Goal: Information Seeking & Learning: Check status

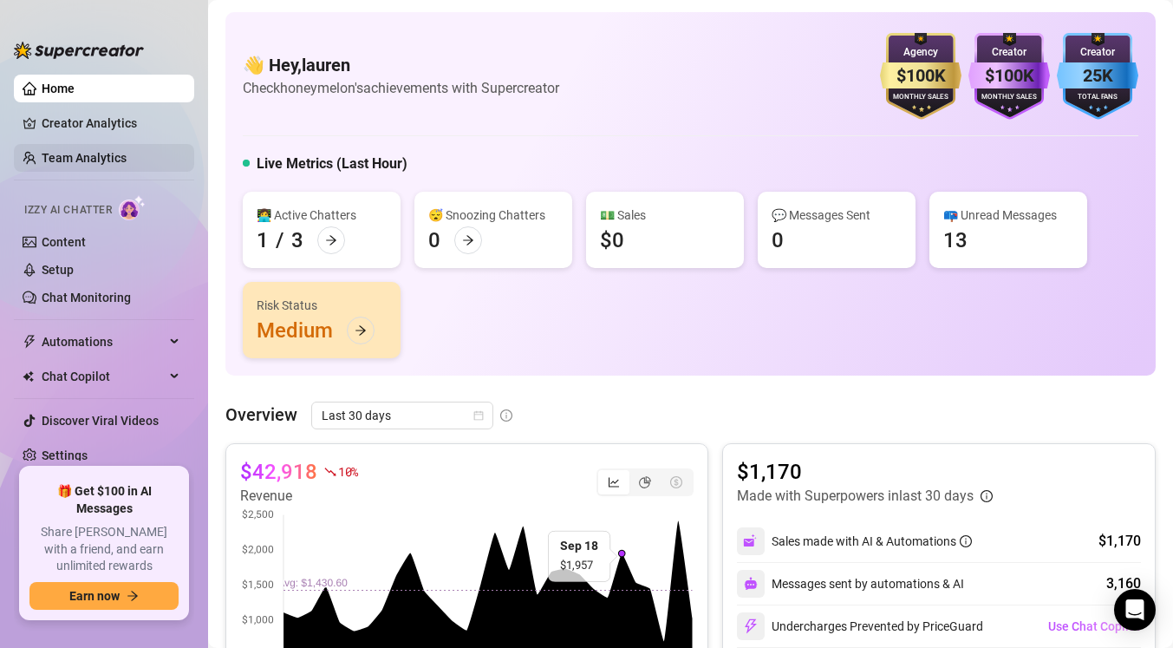
click at [112, 160] on link "Team Analytics" at bounding box center [84, 158] width 85 height 14
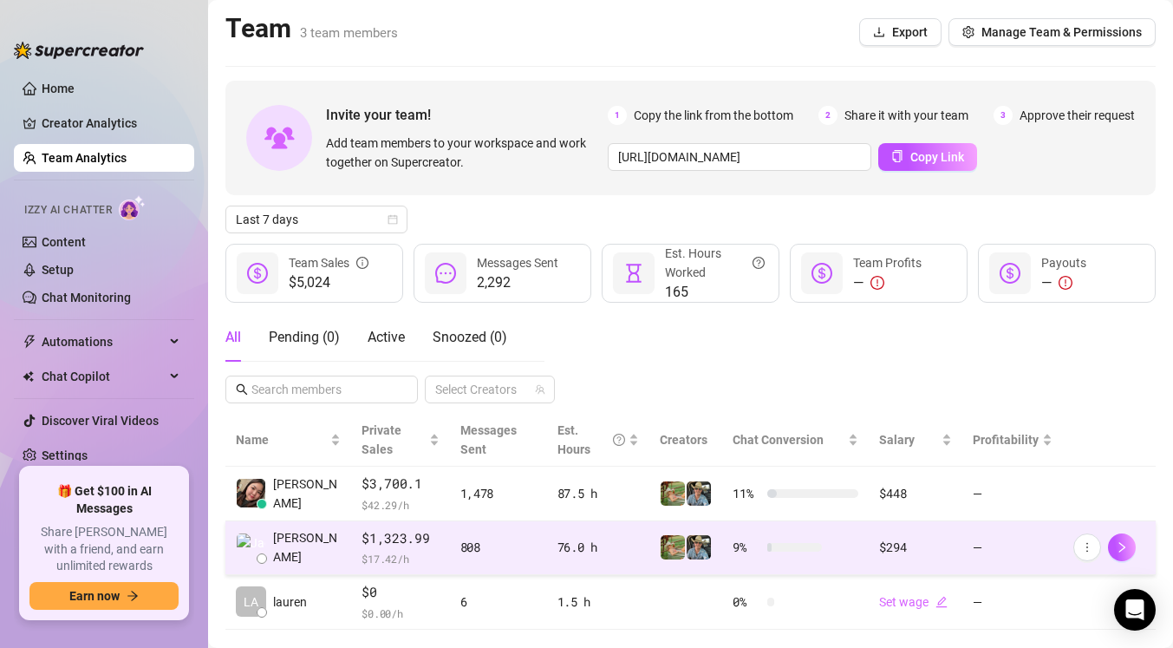
scroll to position [14, 0]
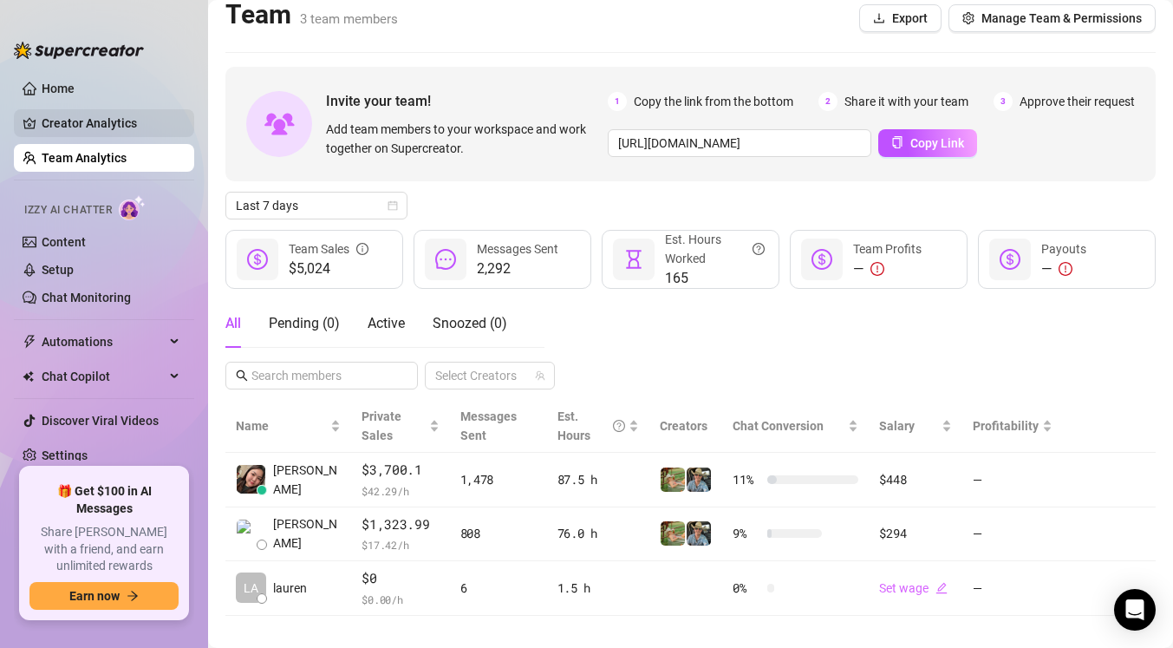
click at [107, 129] on link "Creator Analytics" at bounding box center [111, 123] width 139 height 28
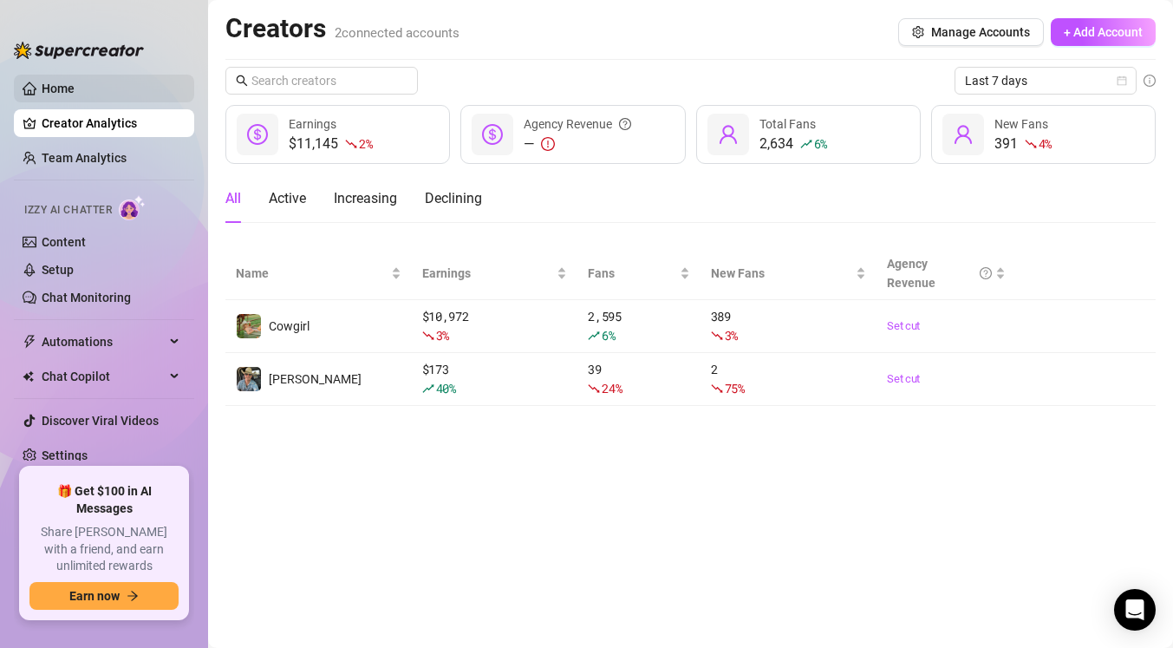
click at [75, 88] on link "Home" at bounding box center [58, 88] width 33 height 14
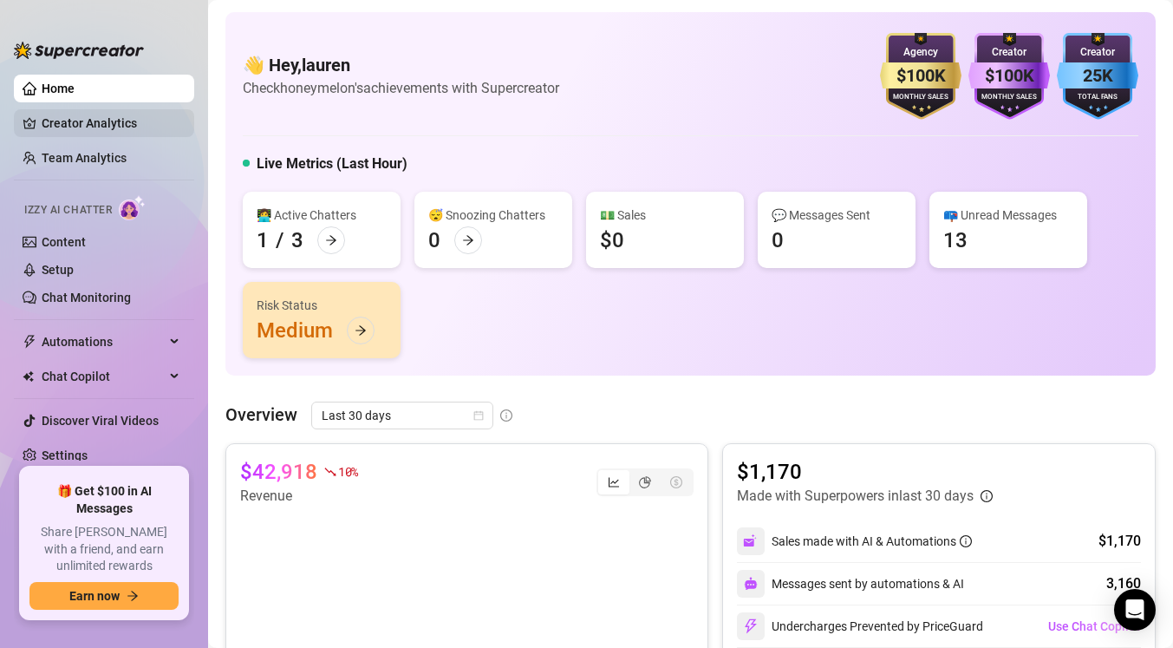
click at [80, 120] on link "Creator Analytics" at bounding box center [111, 123] width 139 height 28
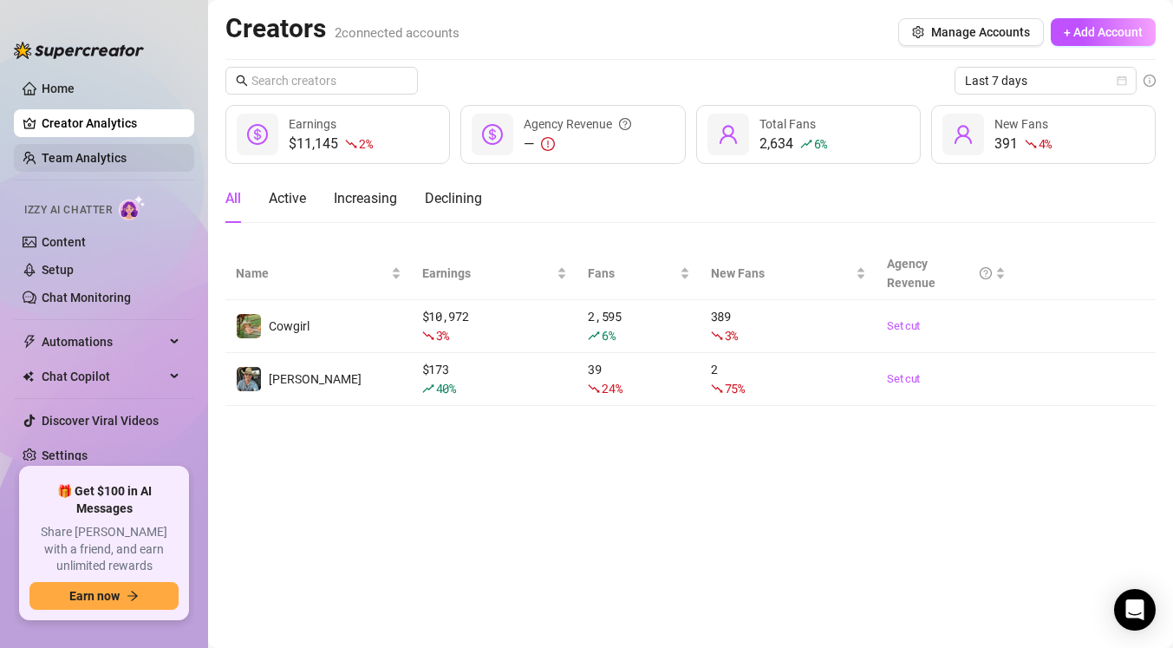
click at [78, 156] on link "Team Analytics" at bounding box center [84, 158] width 85 height 14
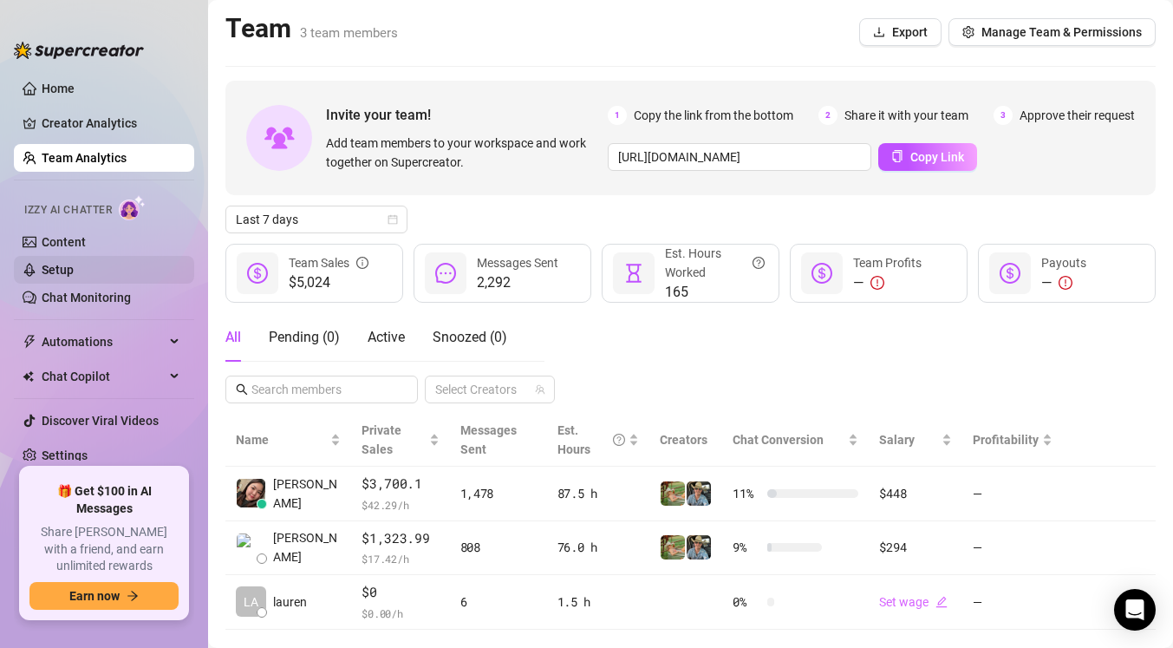
click at [74, 263] on link "Setup" at bounding box center [58, 270] width 32 height 14
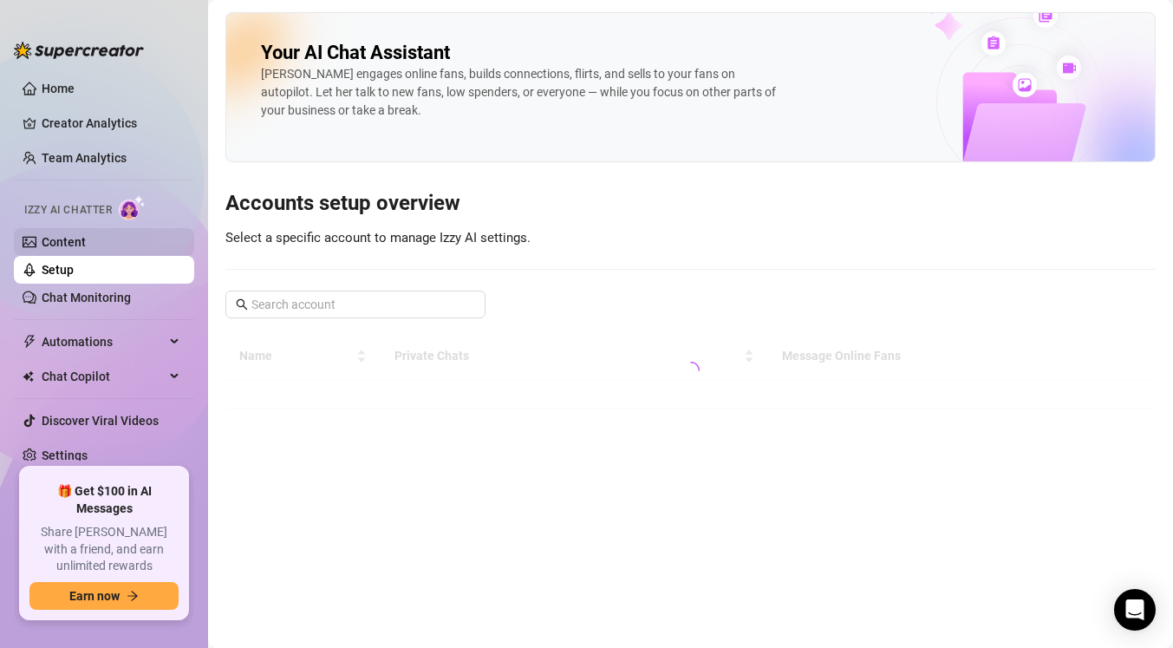
click at [86, 242] on link "Content" at bounding box center [64, 242] width 44 height 14
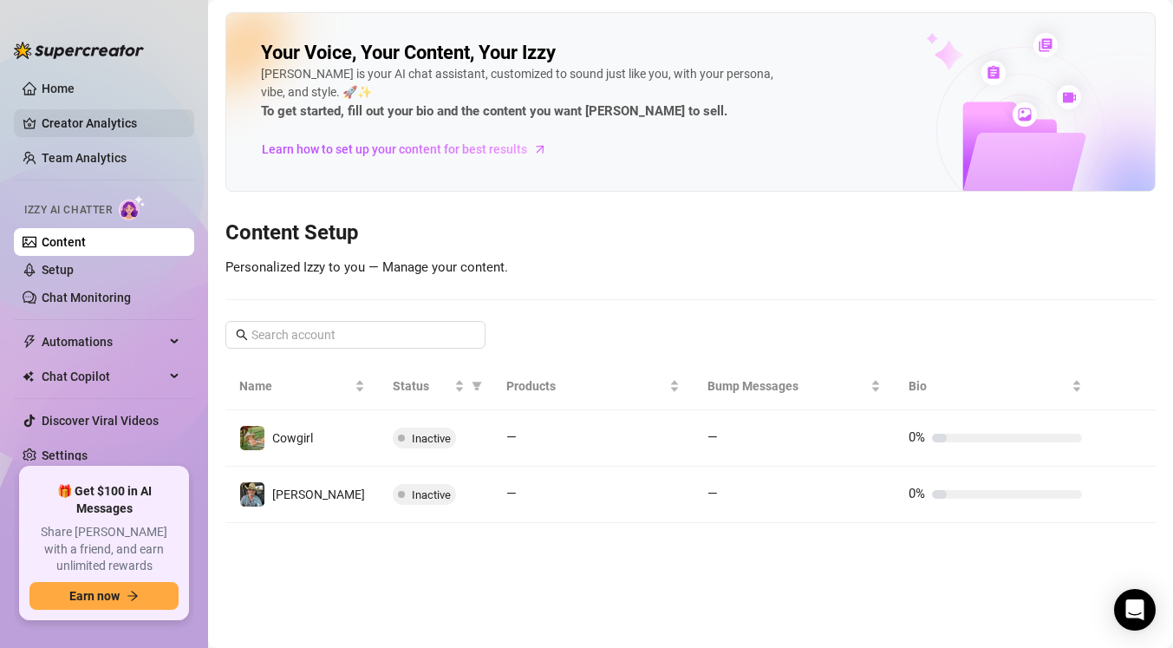
click at [110, 136] on link "Creator Analytics" at bounding box center [111, 123] width 139 height 28
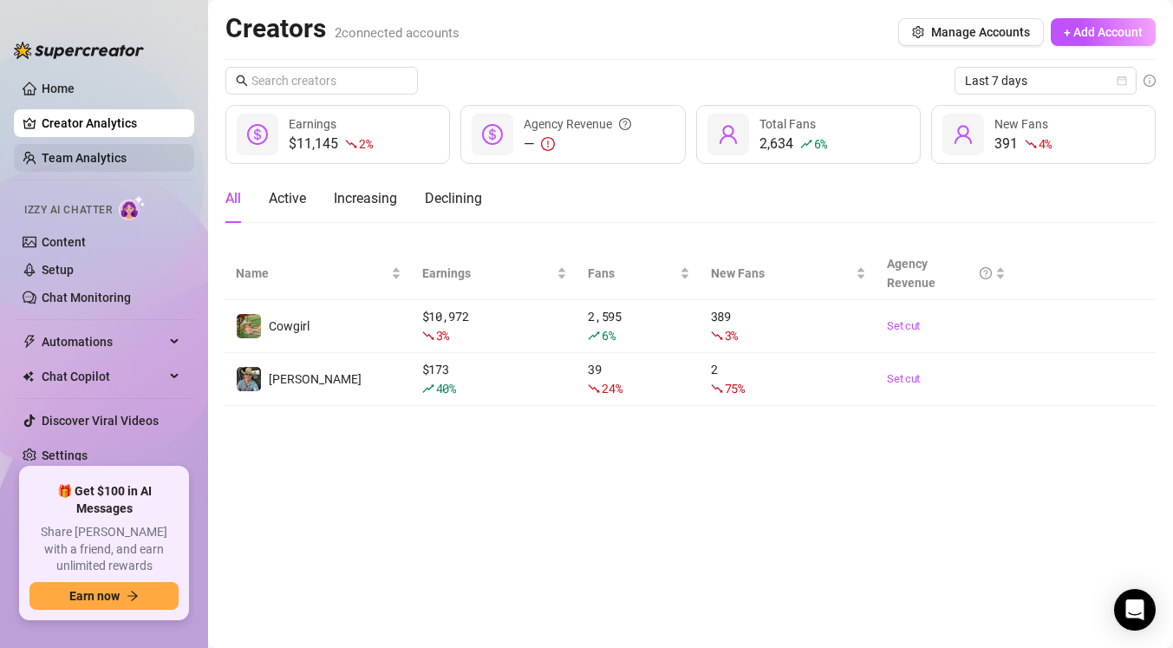
click at [110, 153] on link "Team Analytics" at bounding box center [84, 158] width 85 height 14
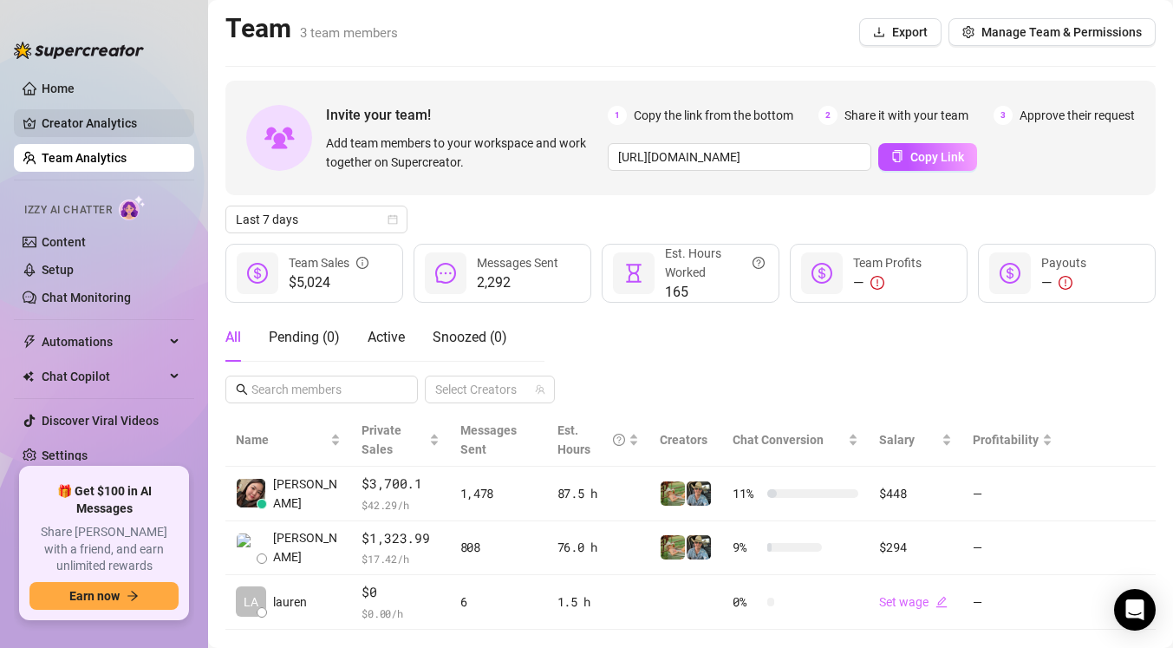
click at [163, 127] on link "Creator Analytics" at bounding box center [111, 123] width 139 height 28
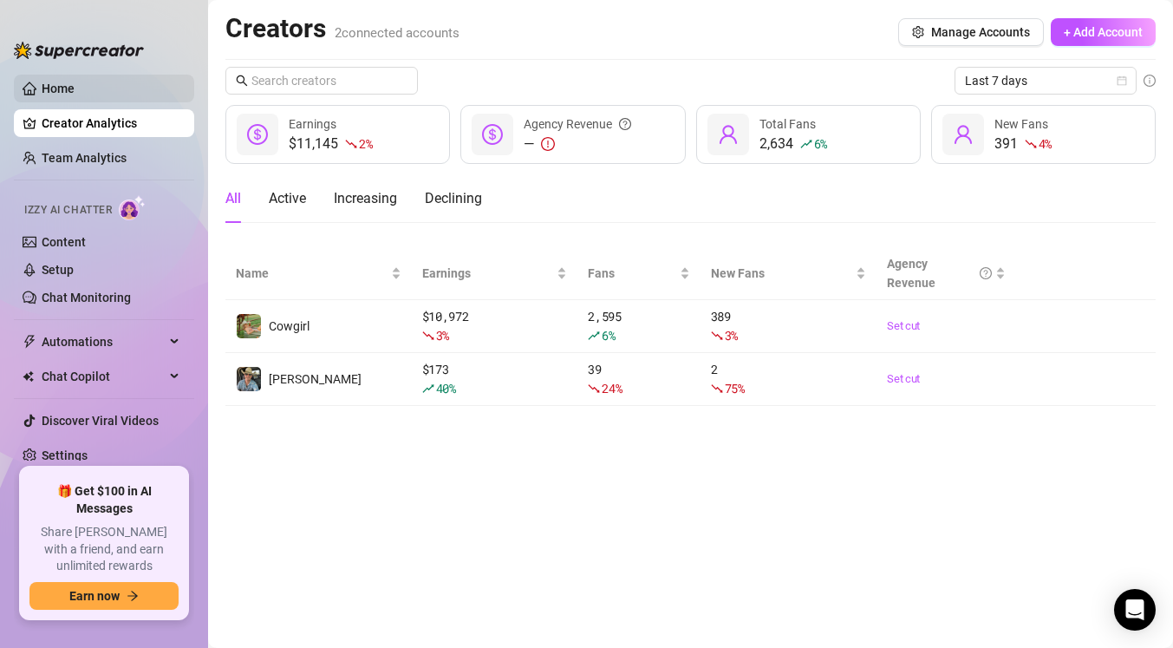
click at [75, 95] on link "Home" at bounding box center [58, 88] width 33 height 14
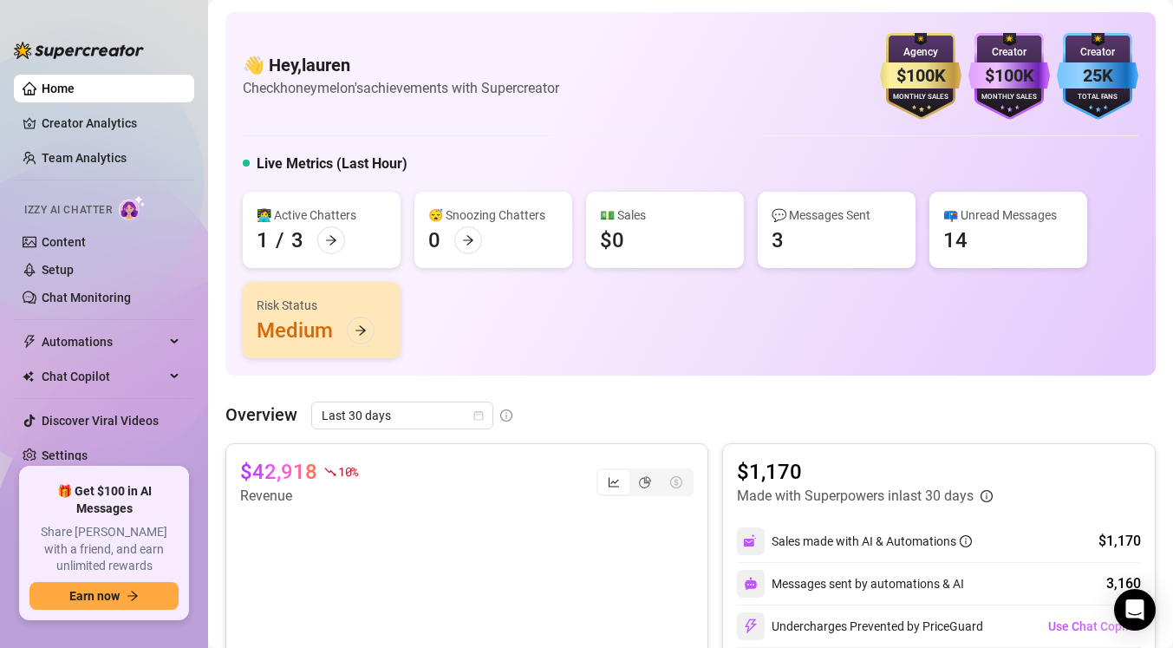
drag, startPoint x: 244, startPoint y: 88, endPoint x: 551, endPoint y: 102, distance: 308.1
click at [551, 102] on div "👋 Hey, [PERSON_NAME] Check honeymelon's achievements with Supercreator $100K Ag…" at bounding box center [691, 76] width 896 height 87
click at [551, 103] on div "👋 Hey, [PERSON_NAME] Check honeymelon's achievements with Supercreator $100K Ag…" at bounding box center [691, 76] width 896 height 87
click at [479, 70] on h4 "👋 Hey, lauren" at bounding box center [401, 65] width 316 height 24
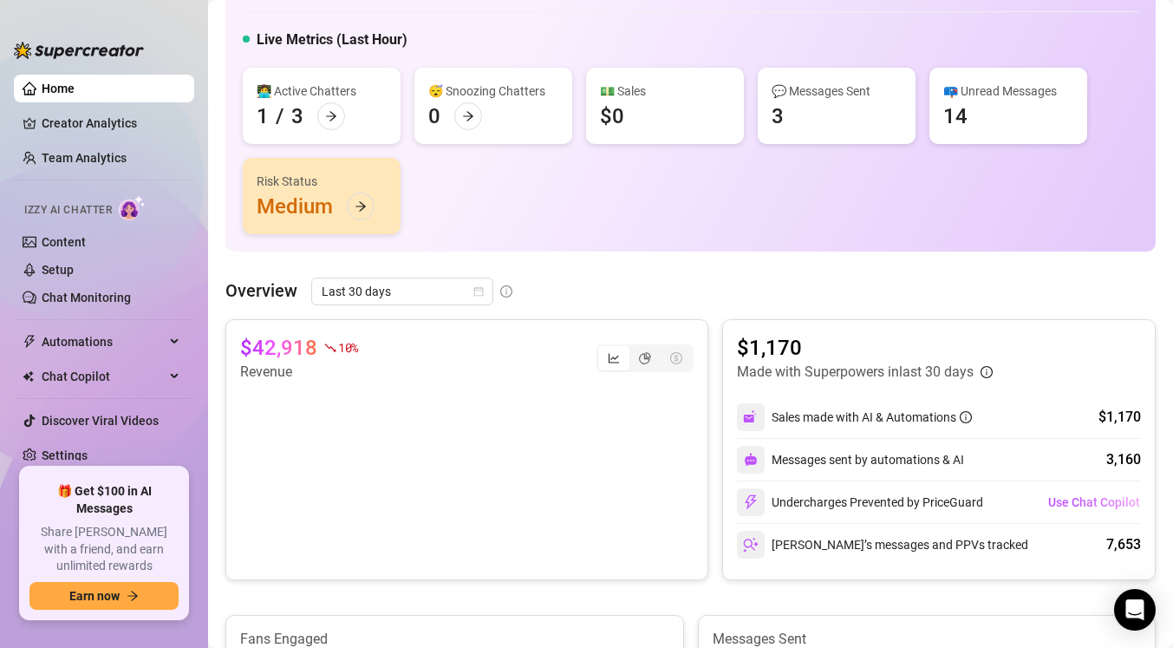
scroll to position [93, 0]
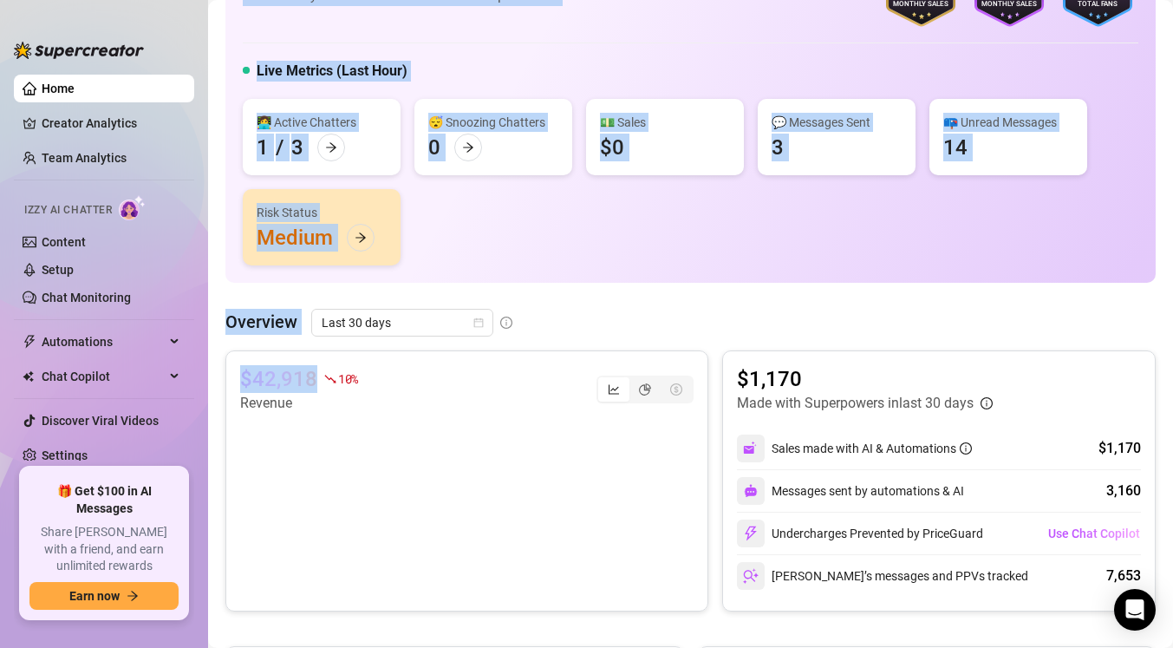
drag, startPoint x: 317, startPoint y: 377, endPoint x: 222, endPoint y: 381, distance: 95.5
click at [222, 381] on main "👋 Hey, lauren Check honeymelon's achievements with Supercreator $100K Agency Mo…" at bounding box center [690, 637] width 965 height 1461
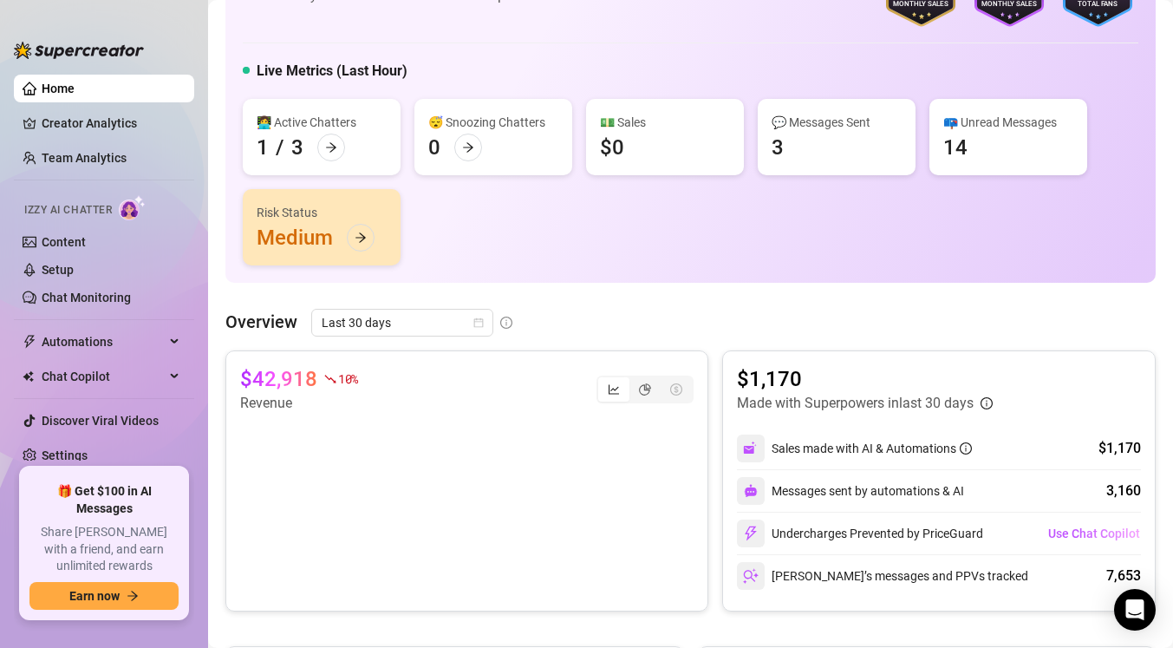
click at [222, 381] on main "👋 Hey, lauren Check honeymelon's achievements with Supercreator $100K Agency Mo…" at bounding box center [690, 637] width 965 height 1461
click at [295, 318] on article "Overview" at bounding box center [261, 322] width 72 height 26
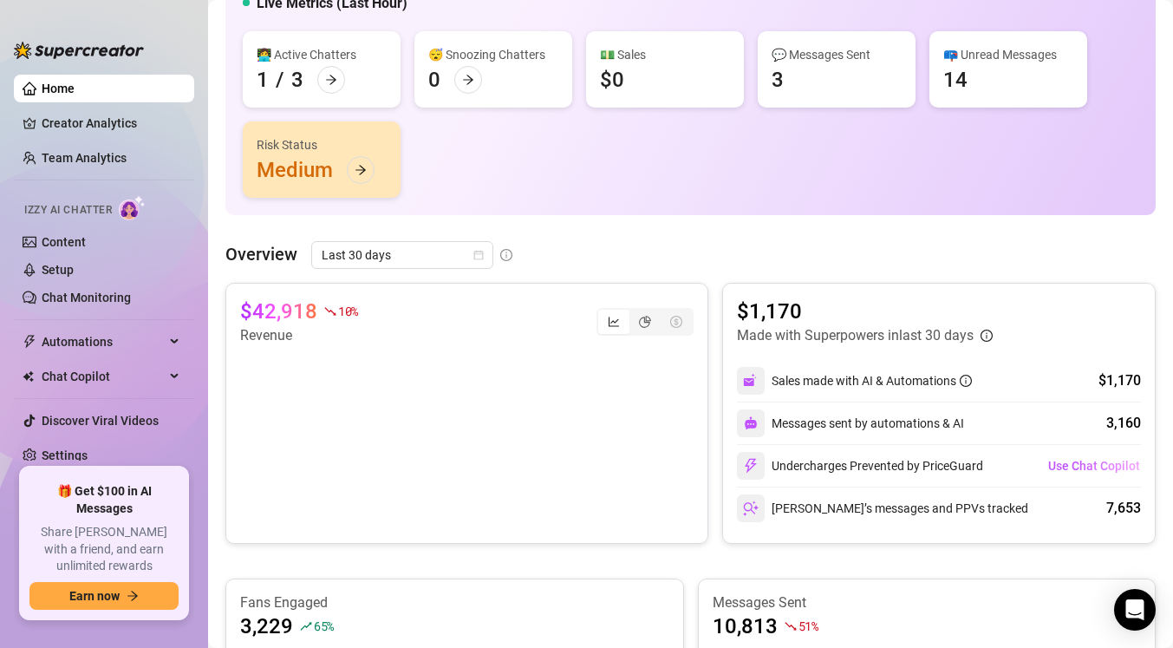
scroll to position [0, 0]
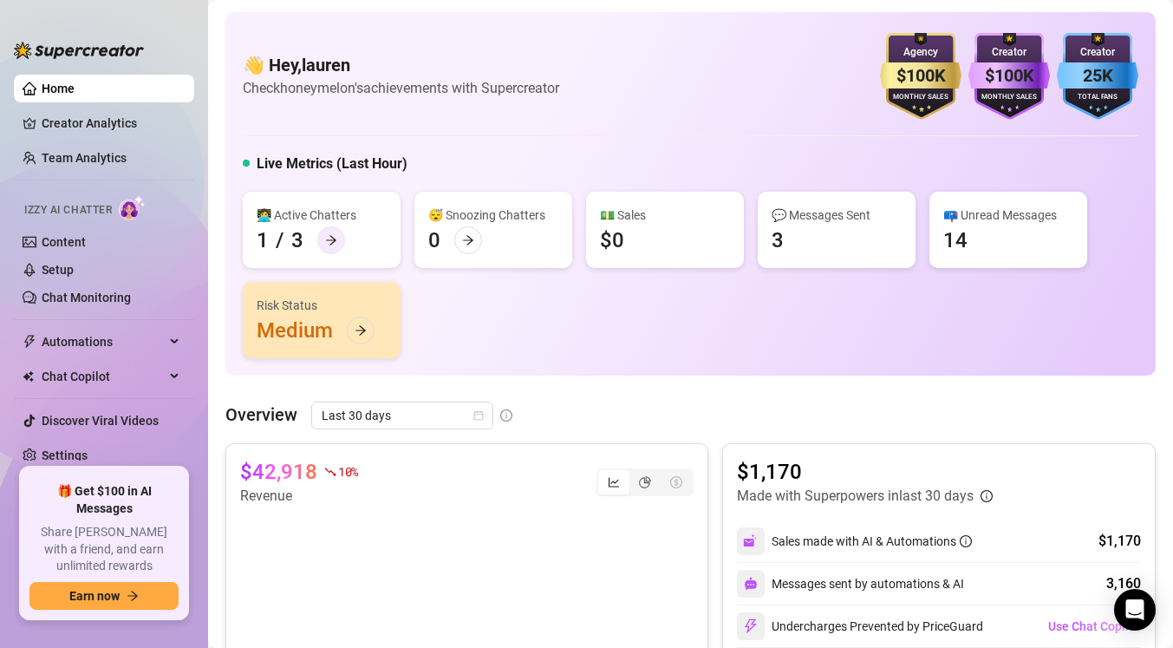
click at [331, 230] on div at bounding box center [331, 240] width 28 height 28
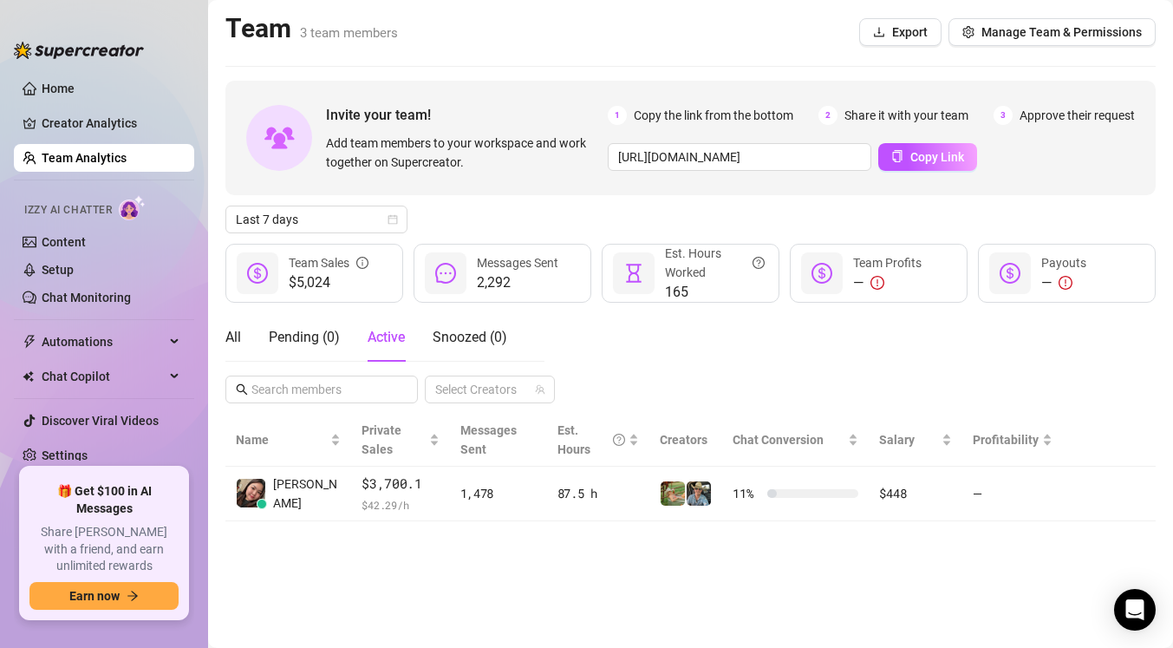
click at [223, 341] on main "Team 3 team members Export Manage Team & Permissions Invite your team! Add team…" at bounding box center [690, 324] width 965 height 648
click at [239, 339] on div "All" at bounding box center [233, 337] width 16 height 21
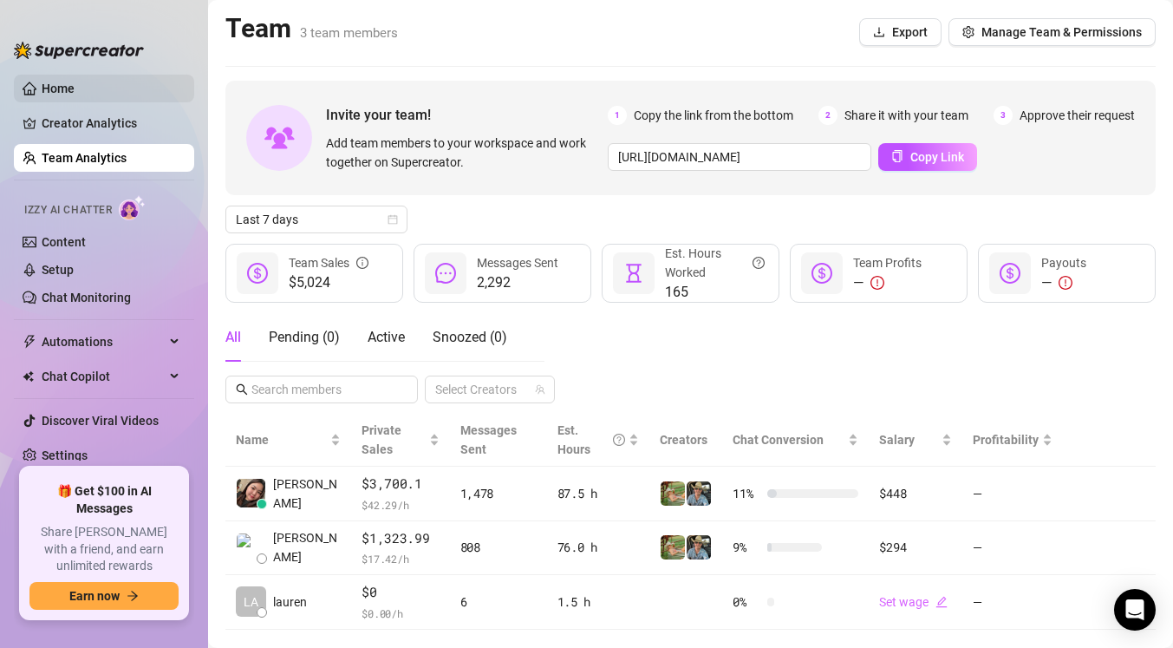
click at [75, 88] on link "Home" at bounding box center [58, 88] width 33 height 14
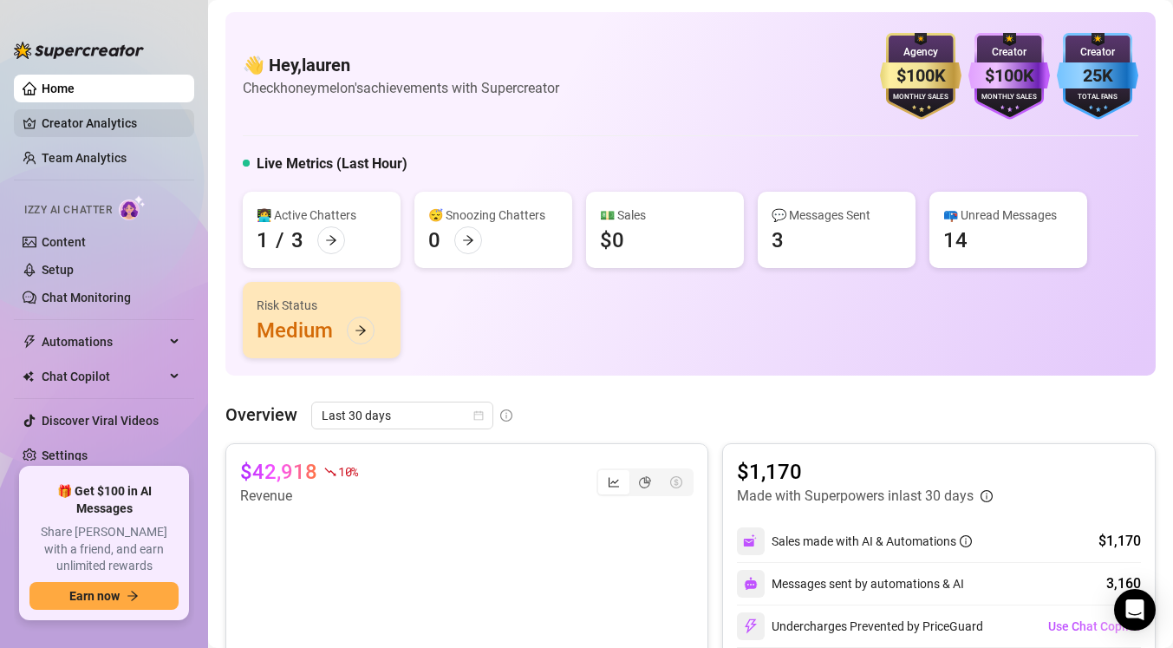
click at [144, 130] on link "Creator Analytics" at bounding box center [111, 123] width 139 height 28
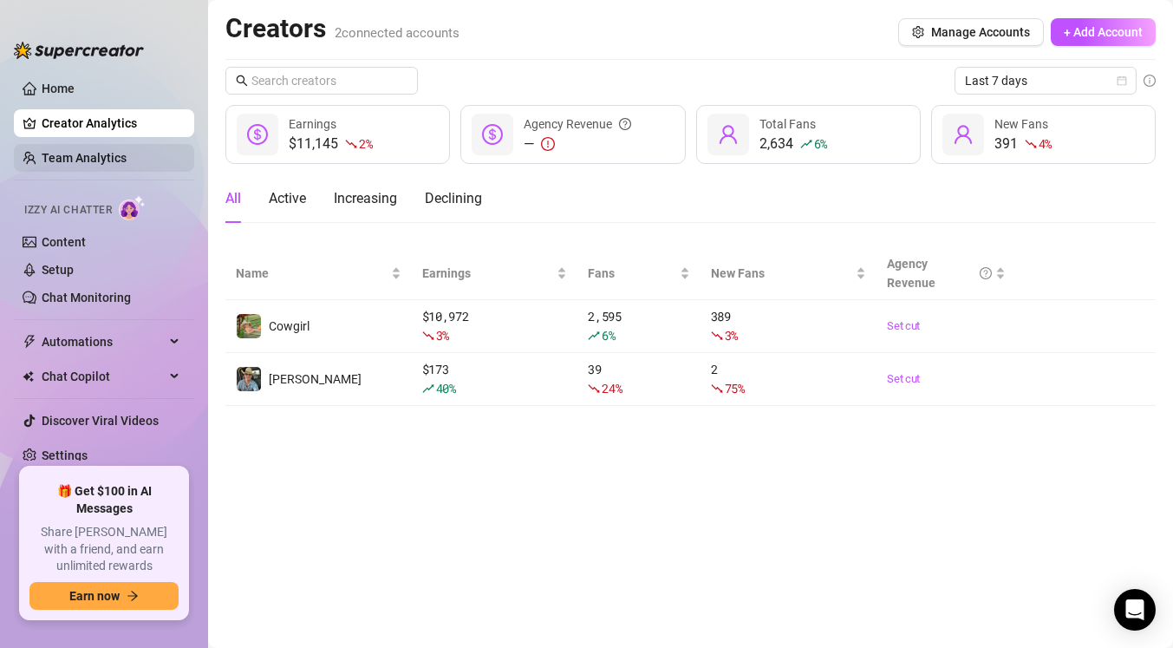
click at [127, 151] on link "Team Analytics" at bounding box center [84, 158] width 85 height 14
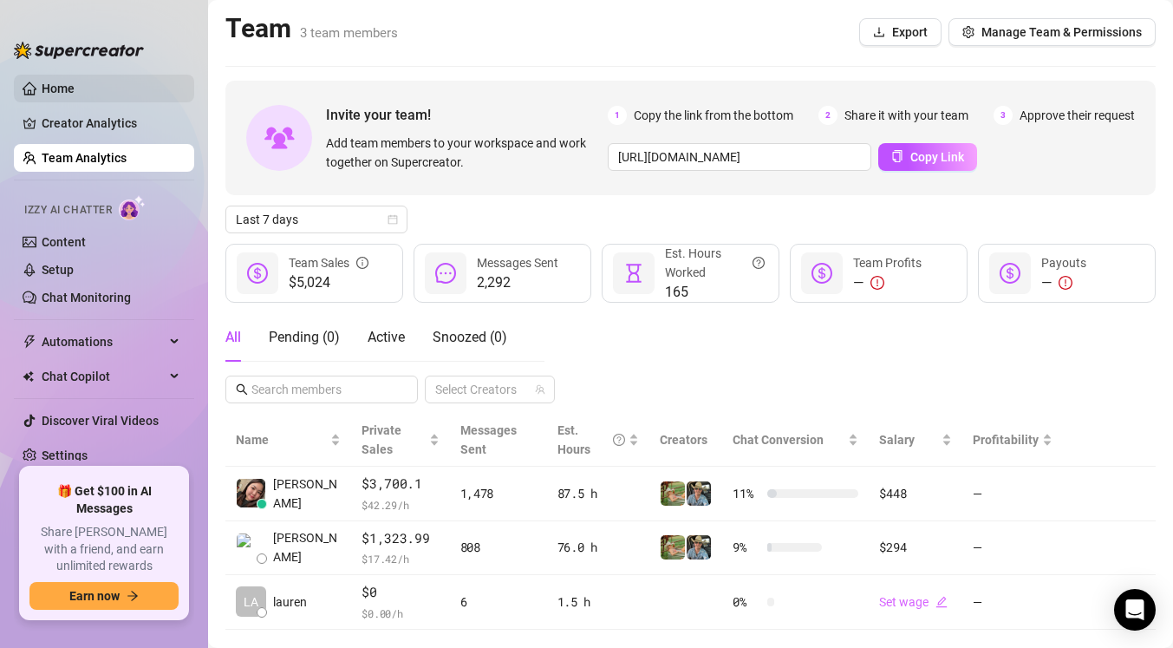
click at [75, 95] on link "Home" at bounding box center [58, 88] width 33 height 14
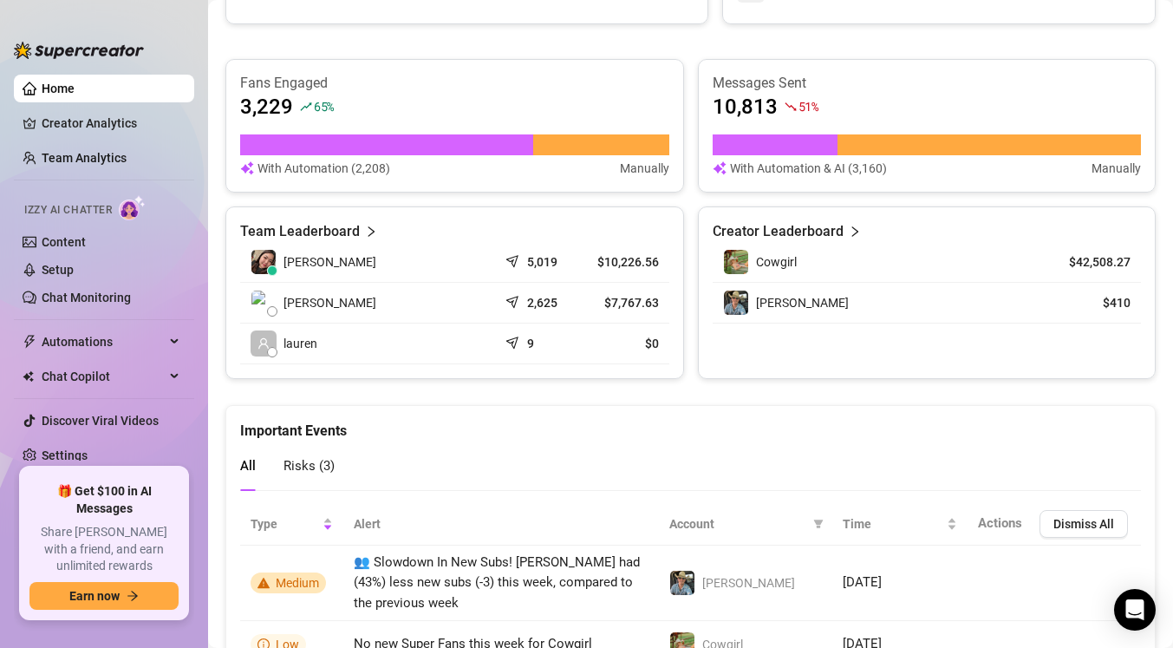
scroll to position [640, 0]
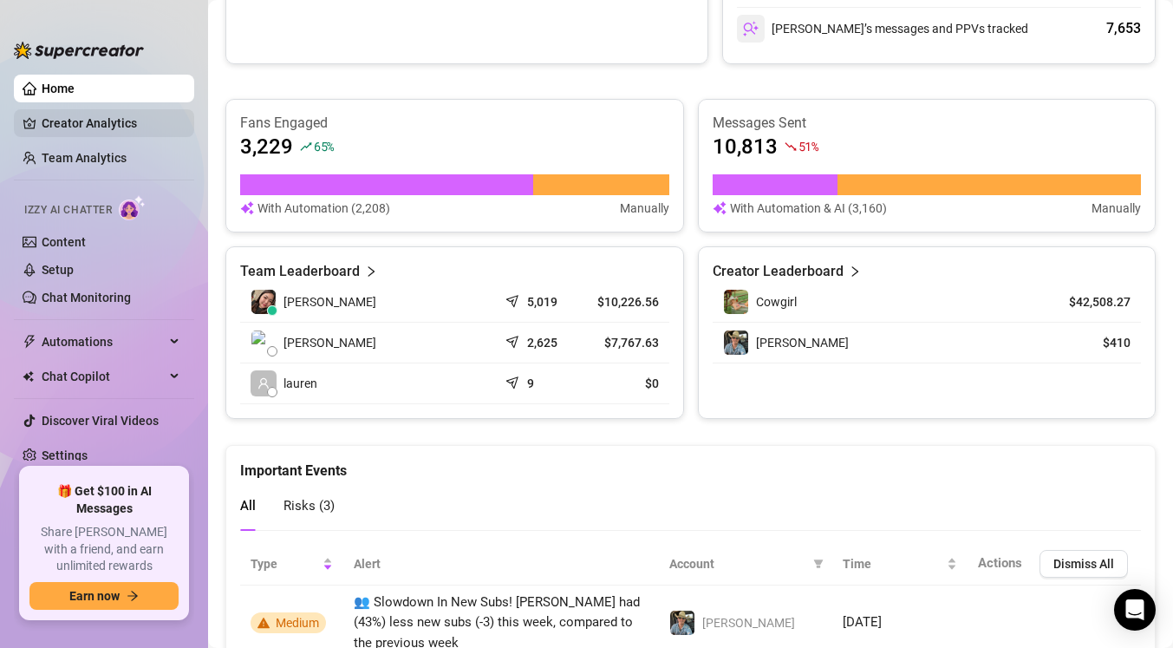
click at [129, 123] on link "Creator Analytics" at bounding box center [111, 123] width 139 height 28
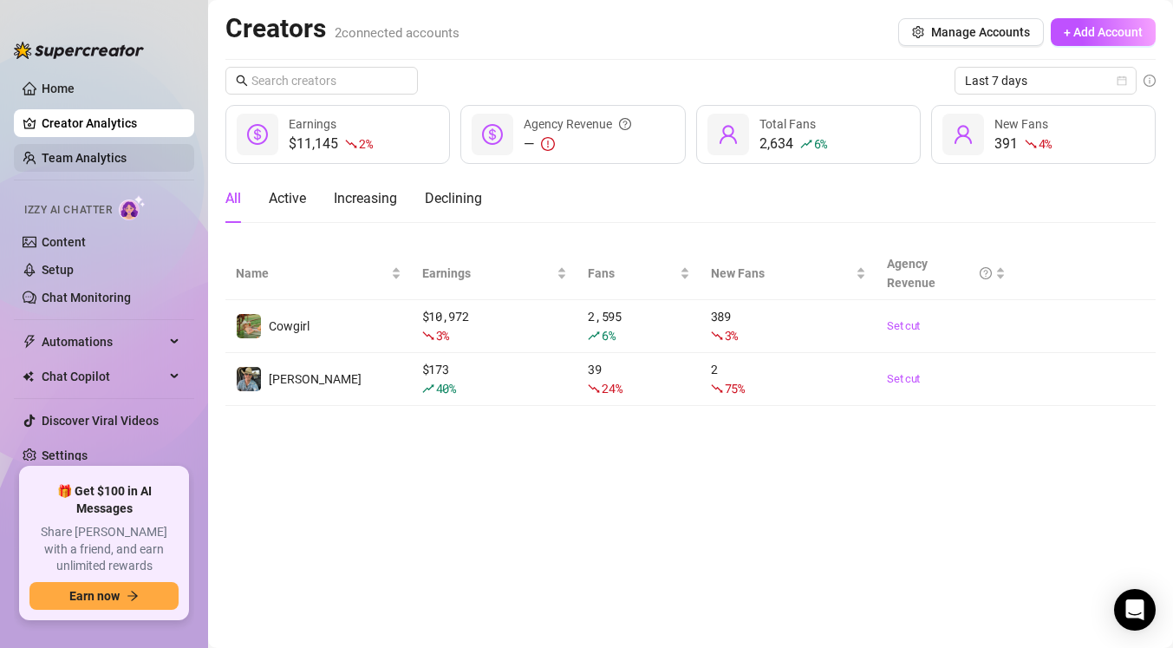
click at [127, 151] on link "Team Analytics" at bounding box center [84, 158] width 85 height 14
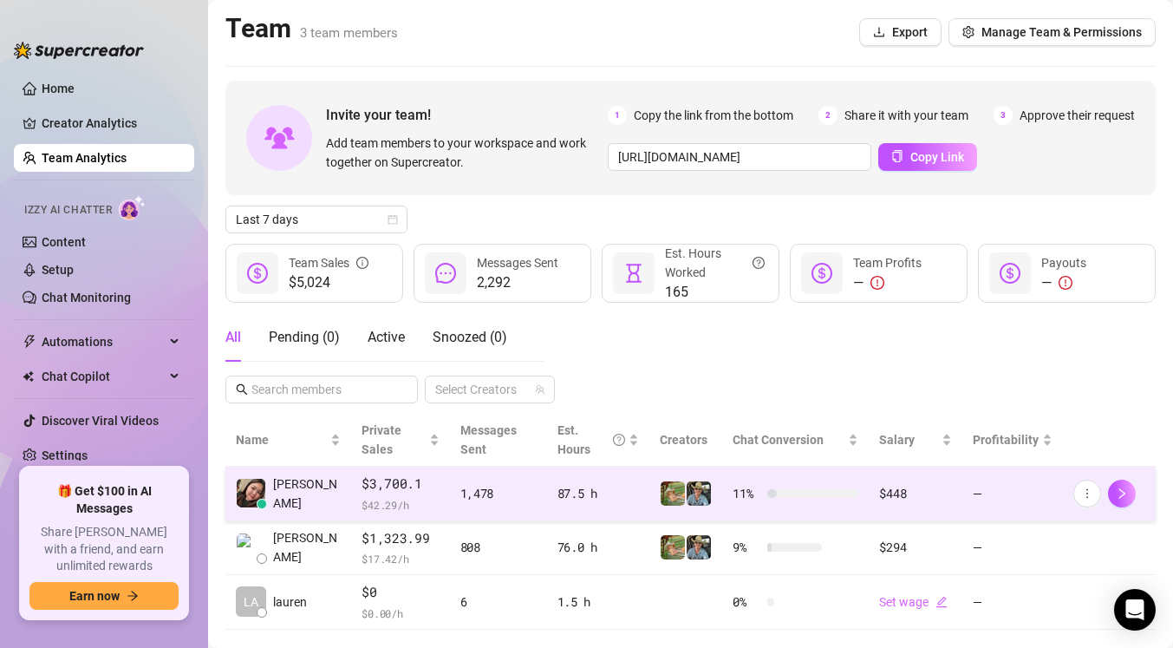
click at [419, 473] on td "$3,700.1 $ 42.29 /h" at bounding box center [400, 493] width 98 height 55
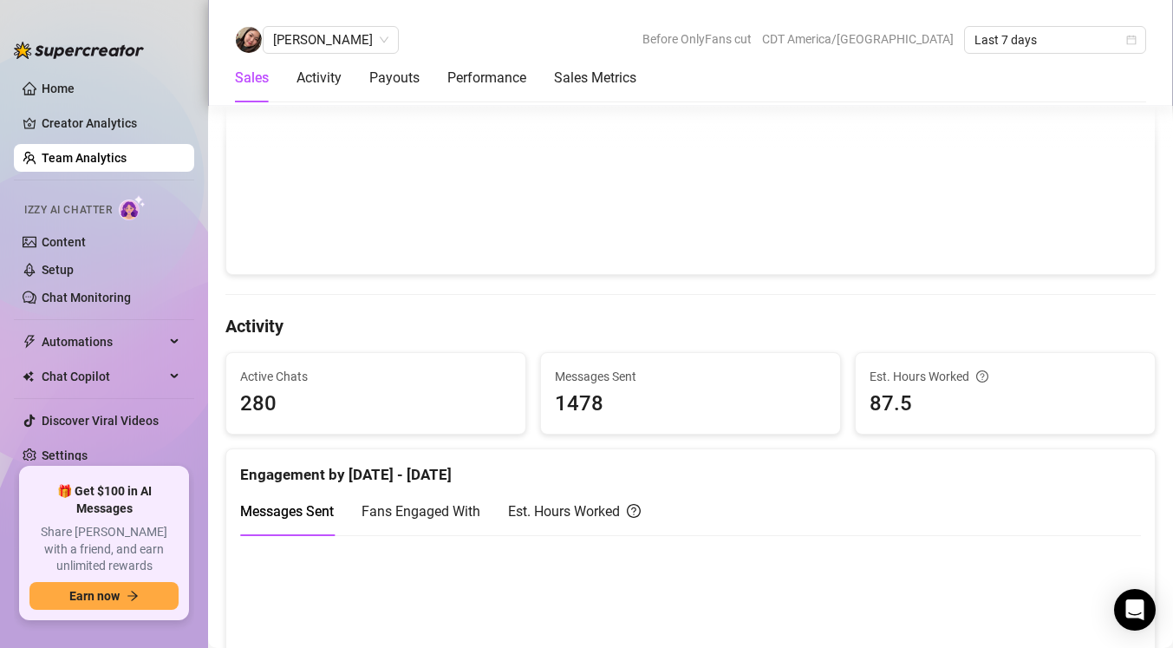
scroll to position [206, 0]
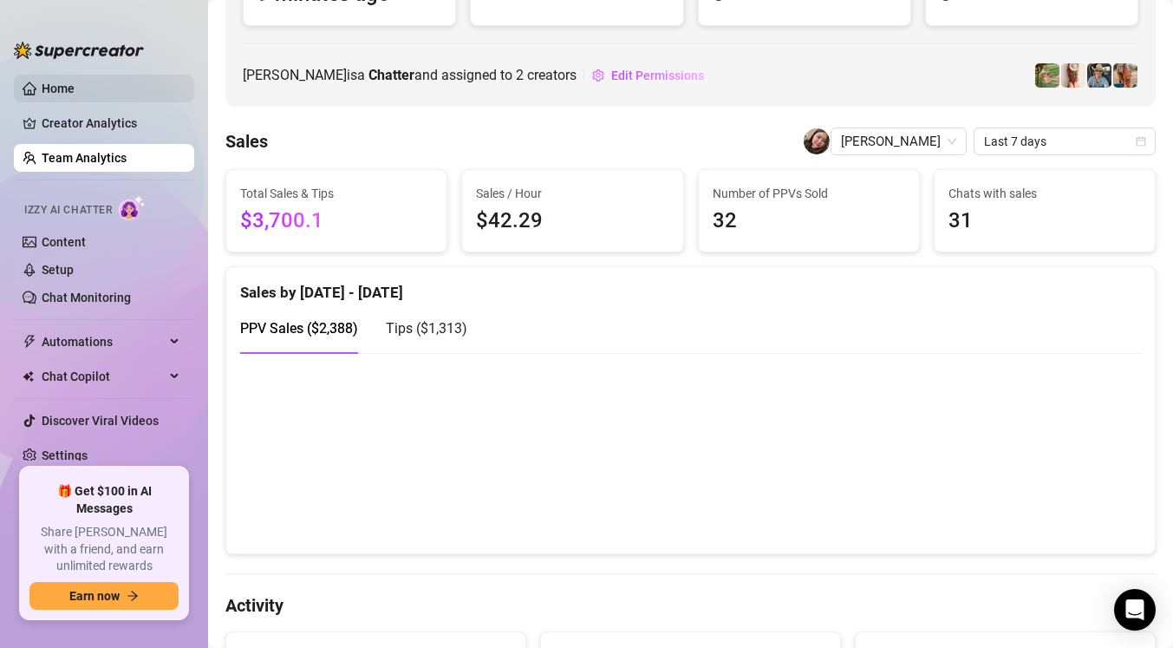
click at [75, 95] on link "Home" at bounding box center [58, 88] width 33 height 14
